Goal: Obtain resource: Download file/media

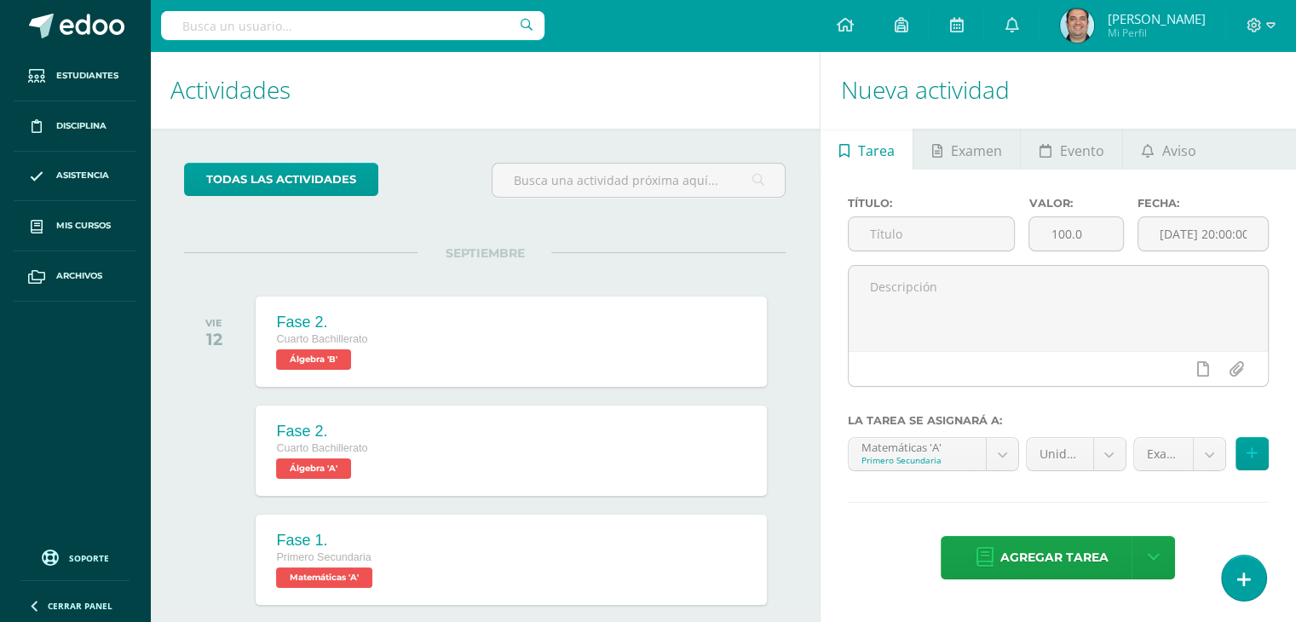
click at [235, 18] on input "text" at bounding box center [352, 25] width 383 height 29
type input "cristhian valdez"
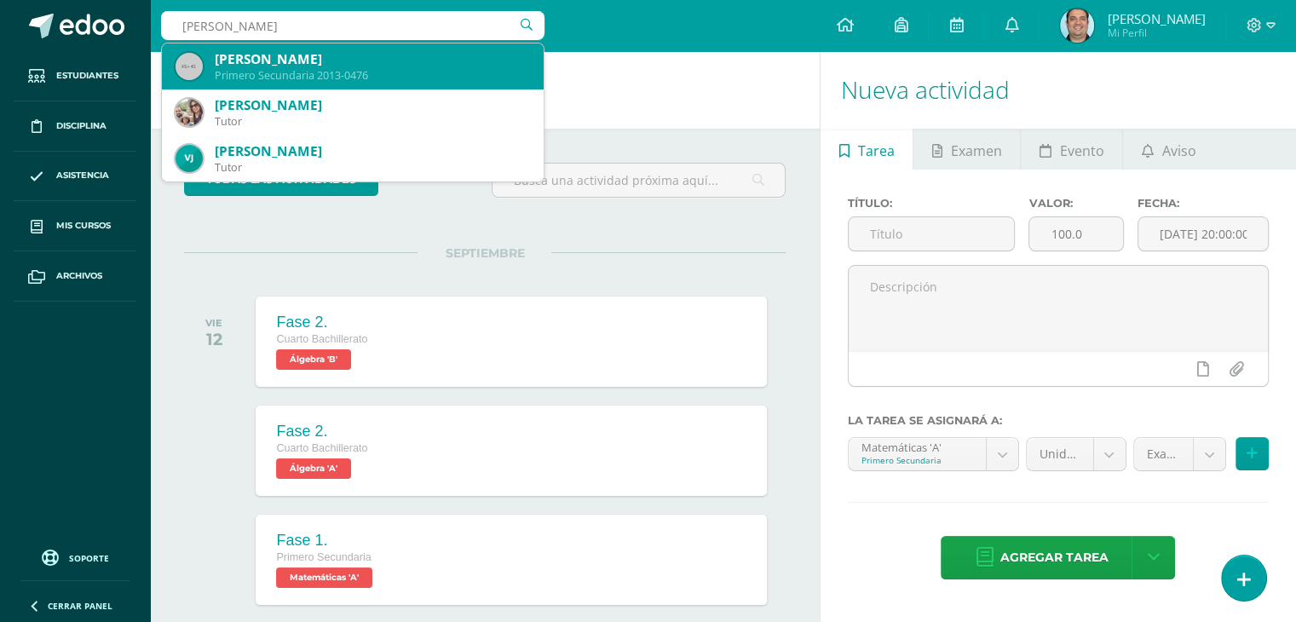
click at [414, 67] on div "[PERSON_NAME]" at bounding box center [372, 59] width 315 height 18
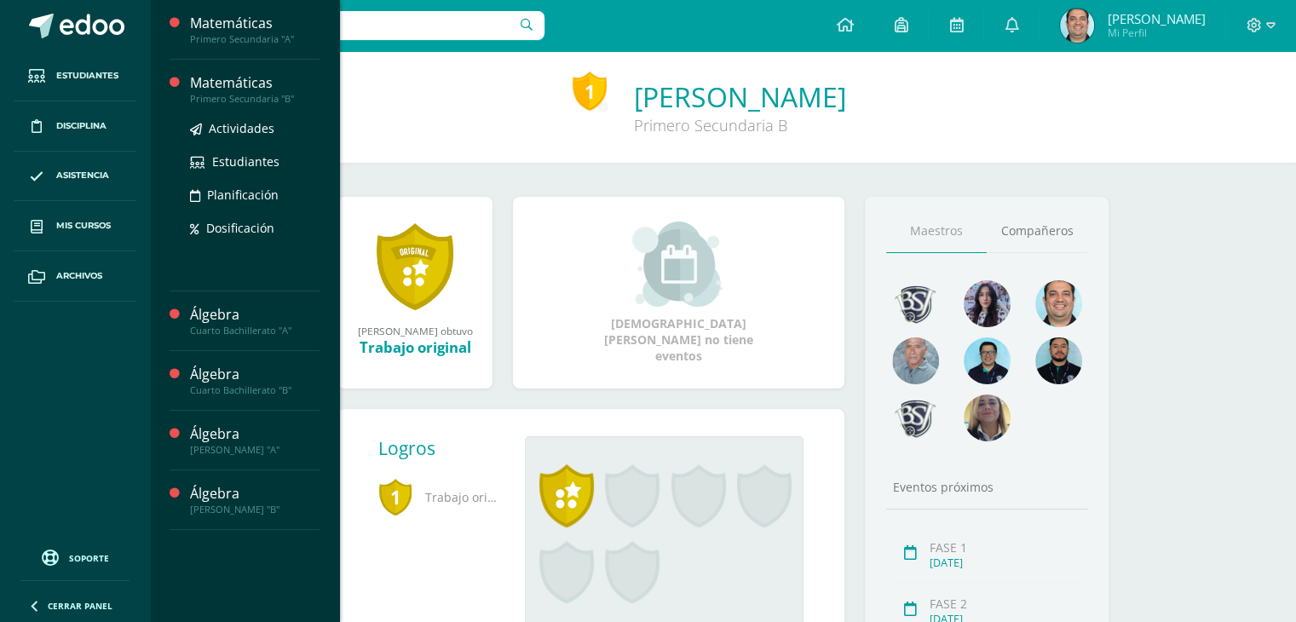
click at [225, 89] on div "Matemáticas" at bounding box center [255, 83] width 130 height 20
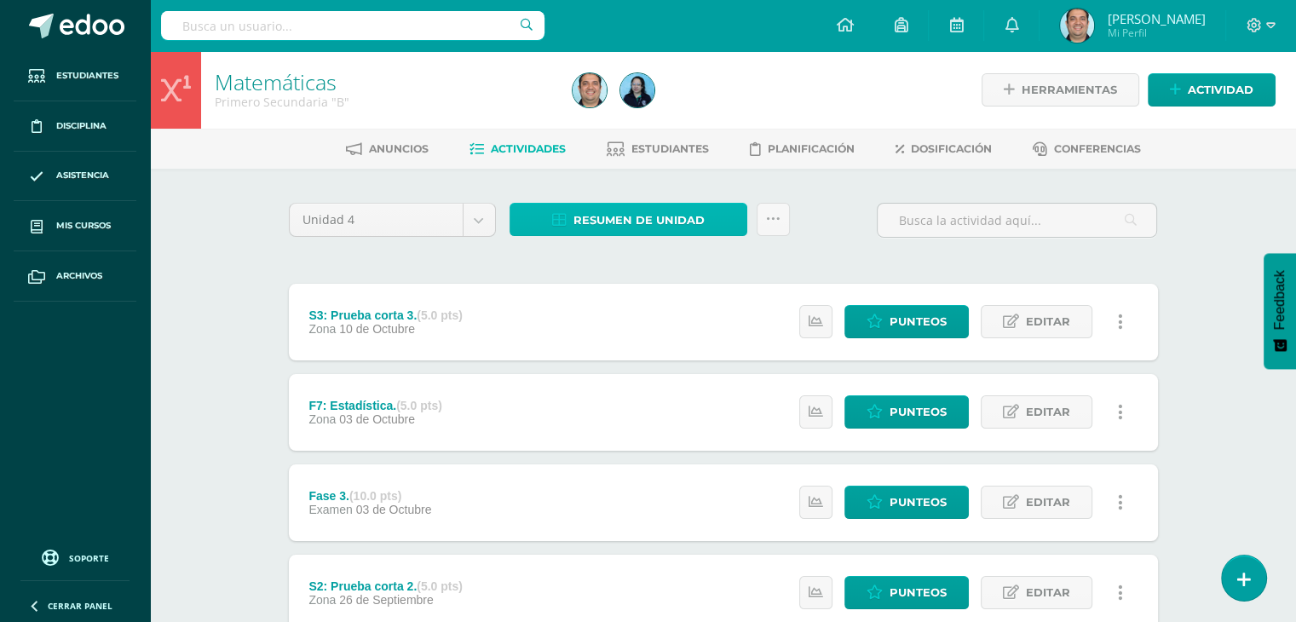
click at [607, 209] on span "Resumen de unidad" at bounding box center [638, 221] width 131 height 32
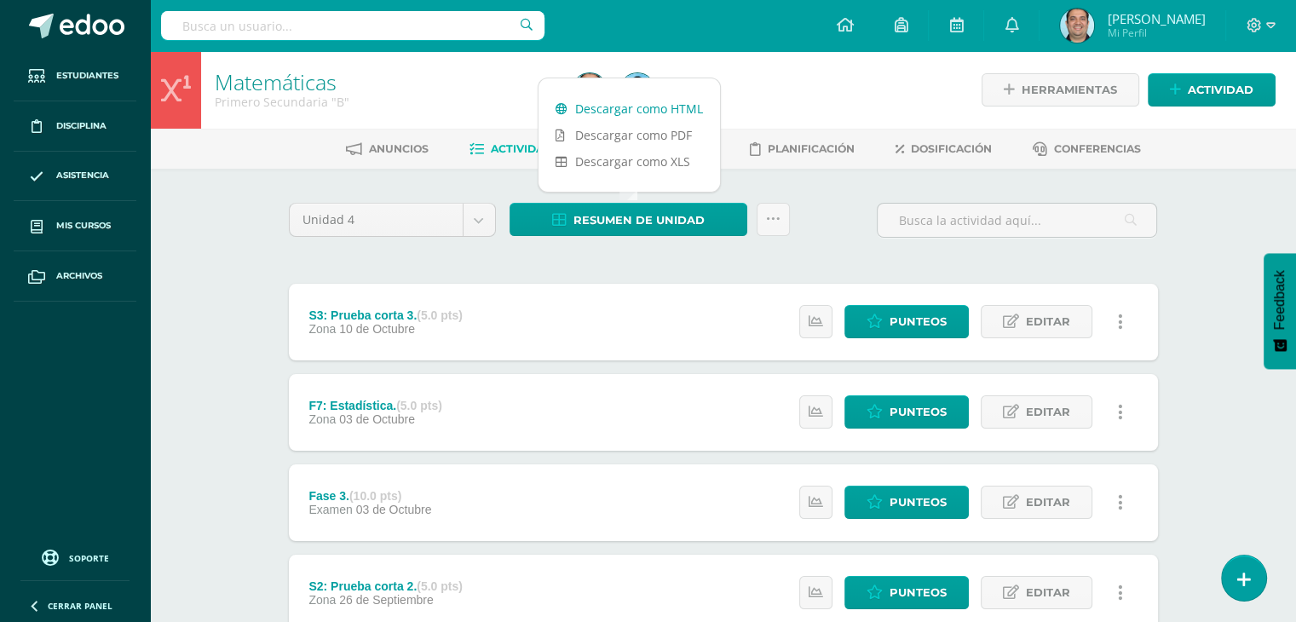
click at [661, 113] on link "Descargar como HTML" at bounding box center [630, 108] width 182 height 26
